Goal: Navigation & Orientation: Find specific page/section

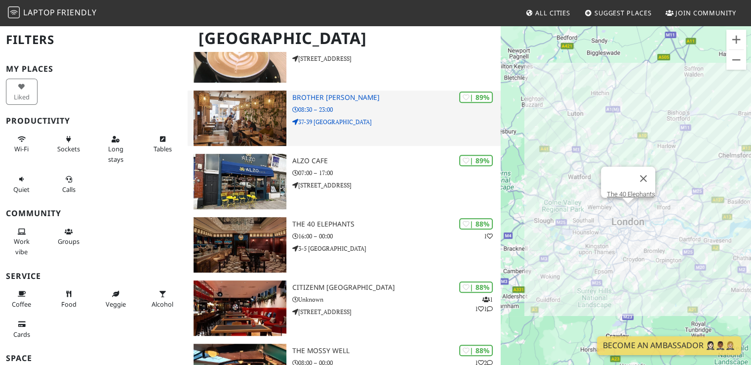
scroll to position [685, 0]
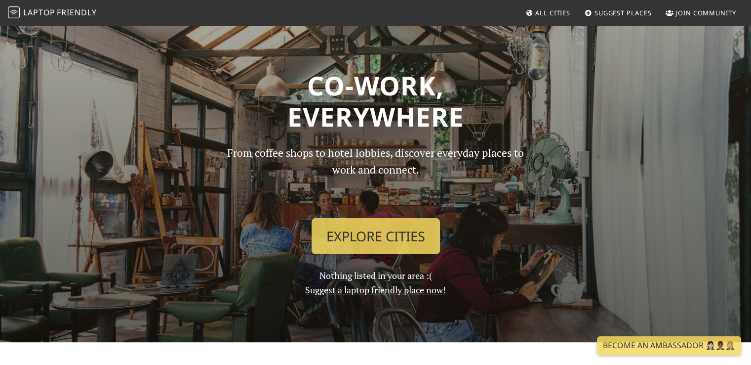
click at [549, 7] on link "All Cities" at bounding box center [548, 13] width 53 height 18
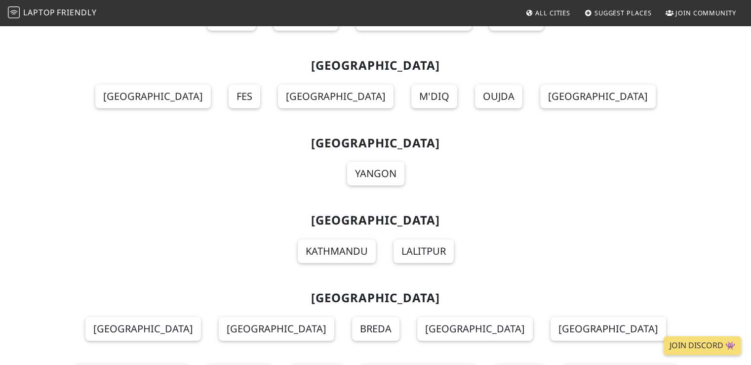
scroll to position [7289, 0]
